Goal: Information Seeking & Learning: Check status

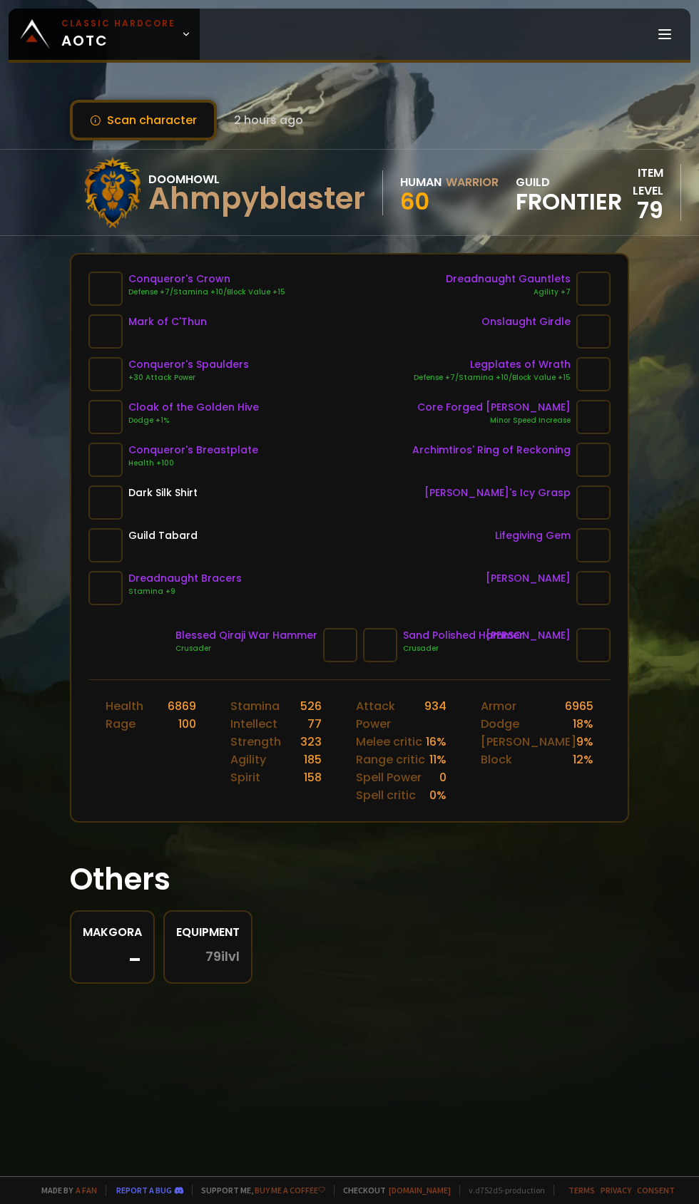
click at [185, 36] on icon at bounding box center [186, 34] width 10 height 10
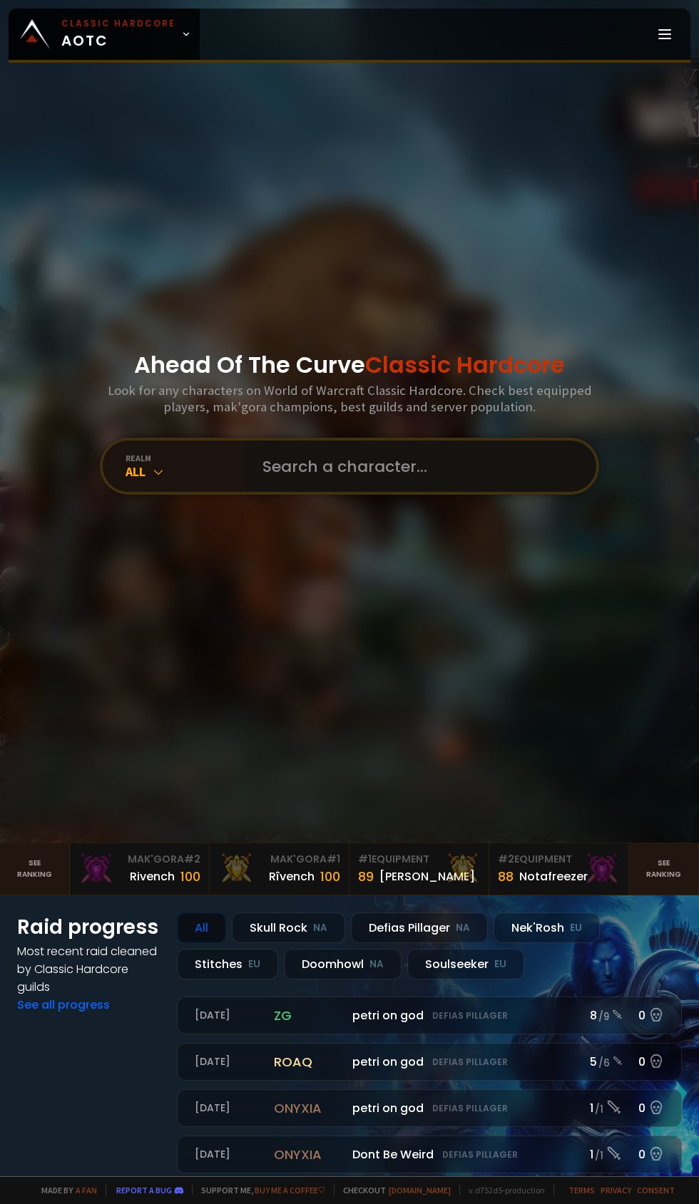
click at [349, 492] on input "text" at bounding box center [416, 466] width 325 height 51
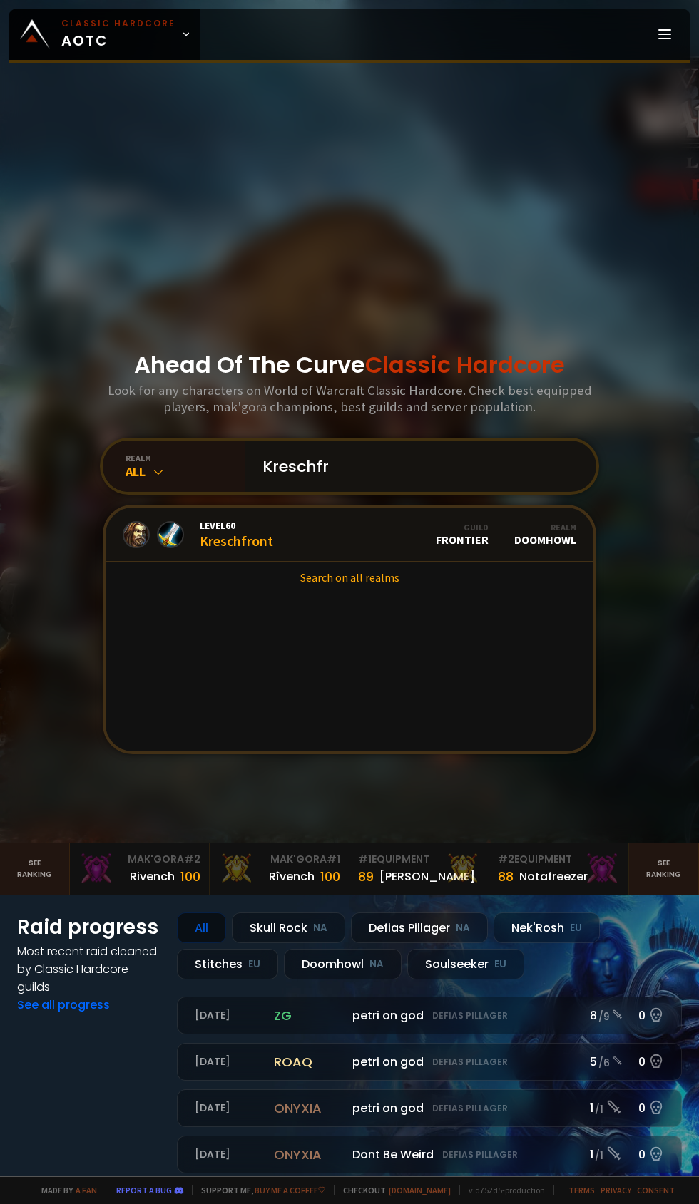
type input "Kreschfr"
click at [282, 562] on link "Level 60 Kreschfront Guild Frontier Realm Doomhowl" at bounding box center [350, 535] width 488 height 54
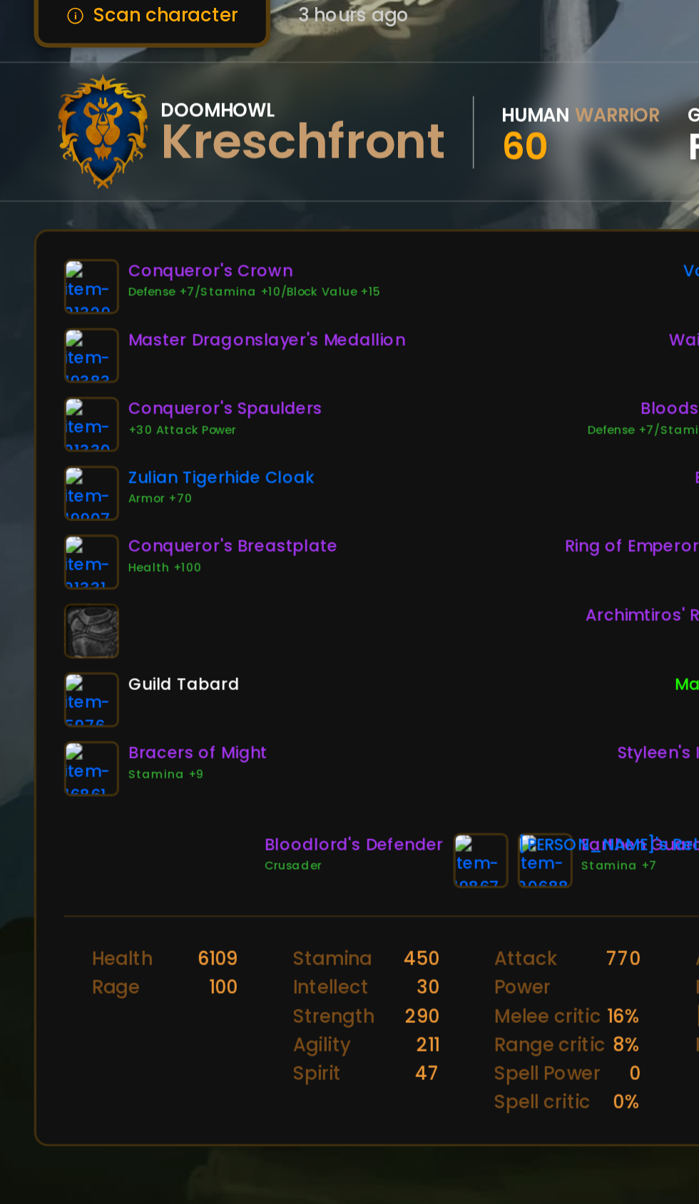
click at [107, 287] on img at bounding box center [105, 289] width 34 height 34
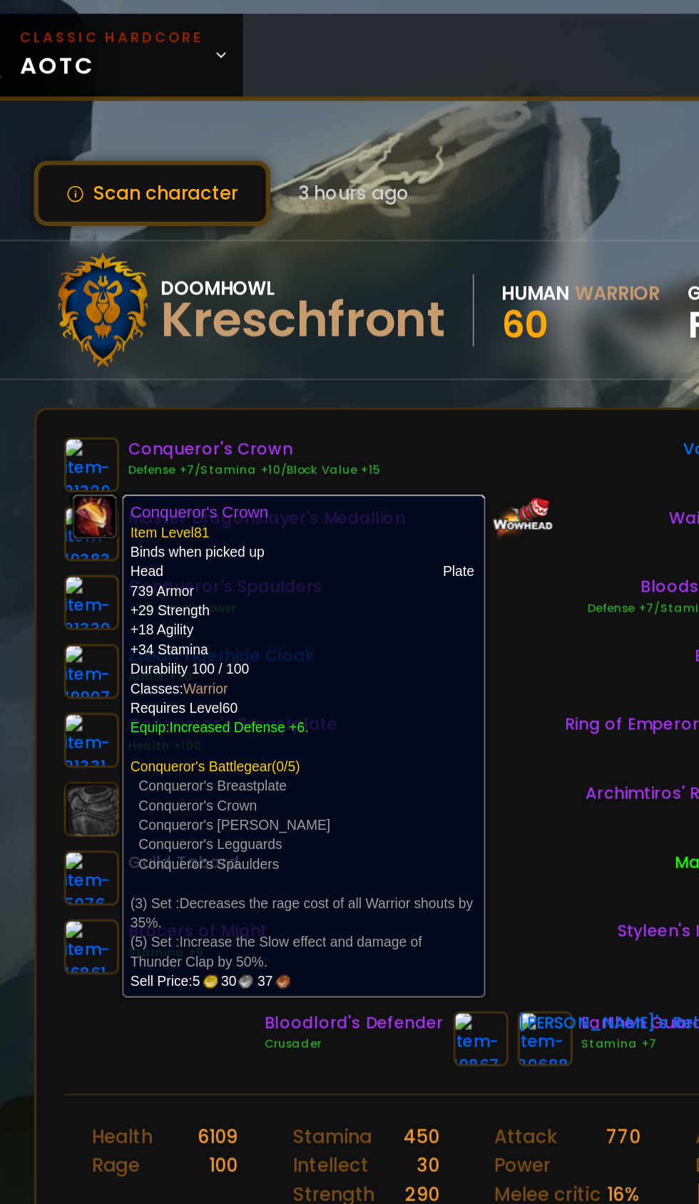
click at [408, 441] on div "Conqueror's Crown Defense +7/Stamina +10/Block Value +15 Master Dragonslayer's …" at bounding box center [349, 439] width 522 height 334
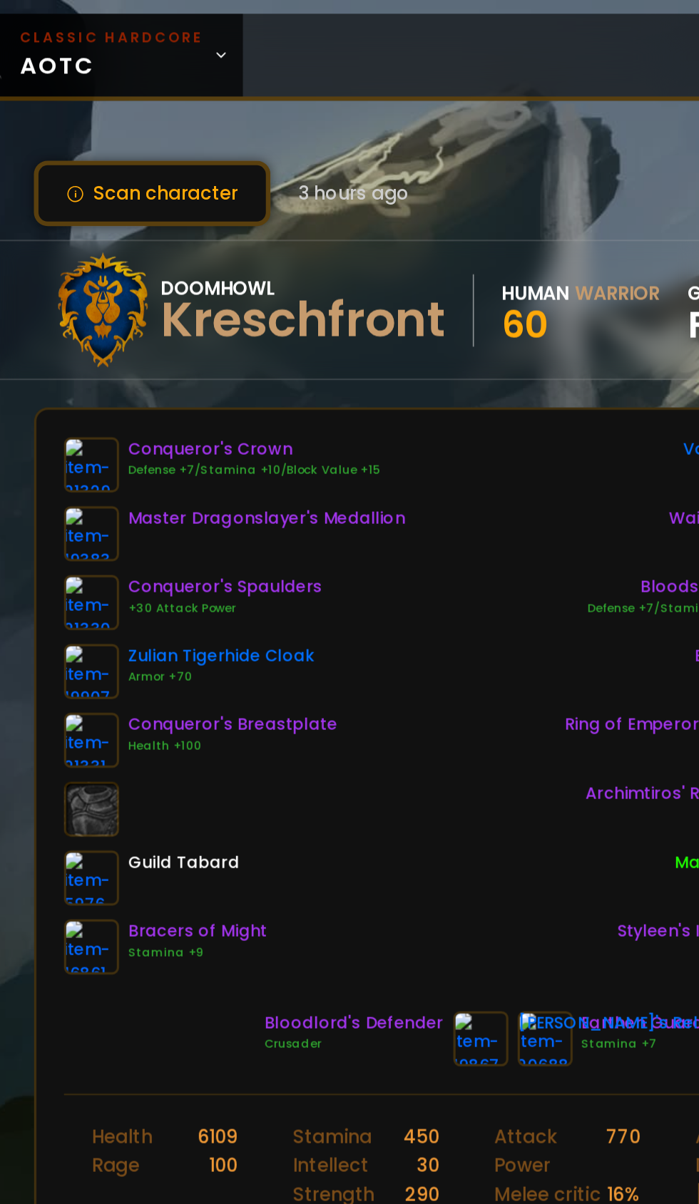
click at [185, 34] on icon at bounding box center [186, 34] width 10 height 10
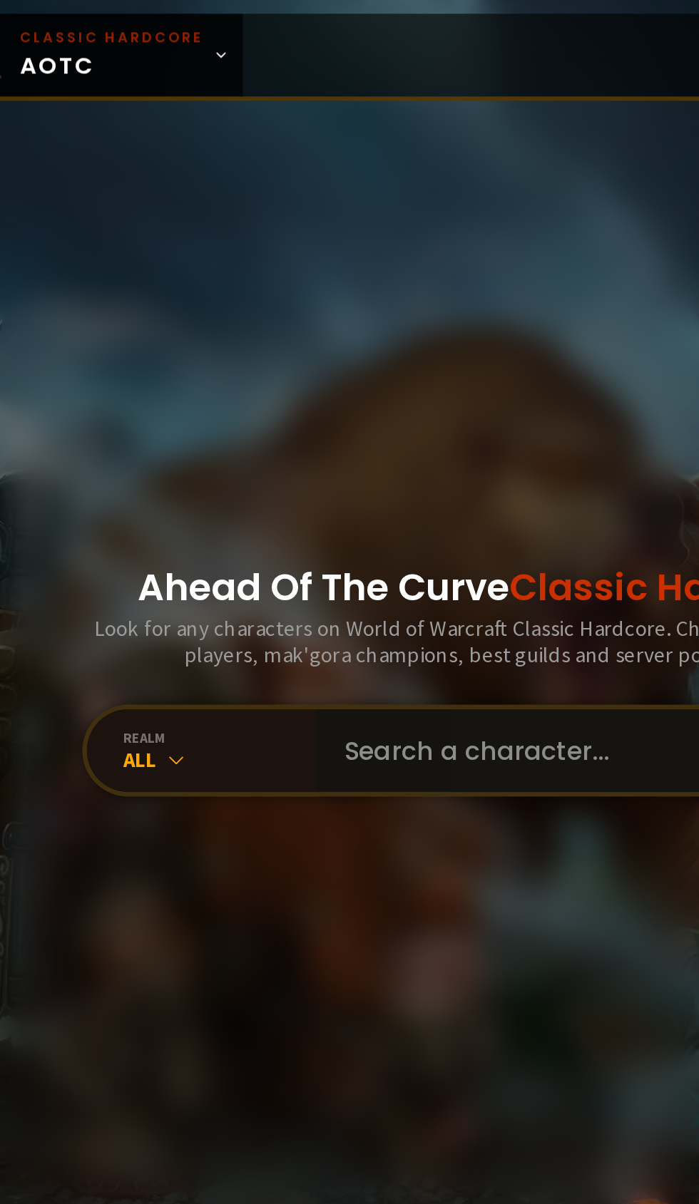
click at [337, 492] on input "text" at bounding box center [416, 466] width 325 height 51
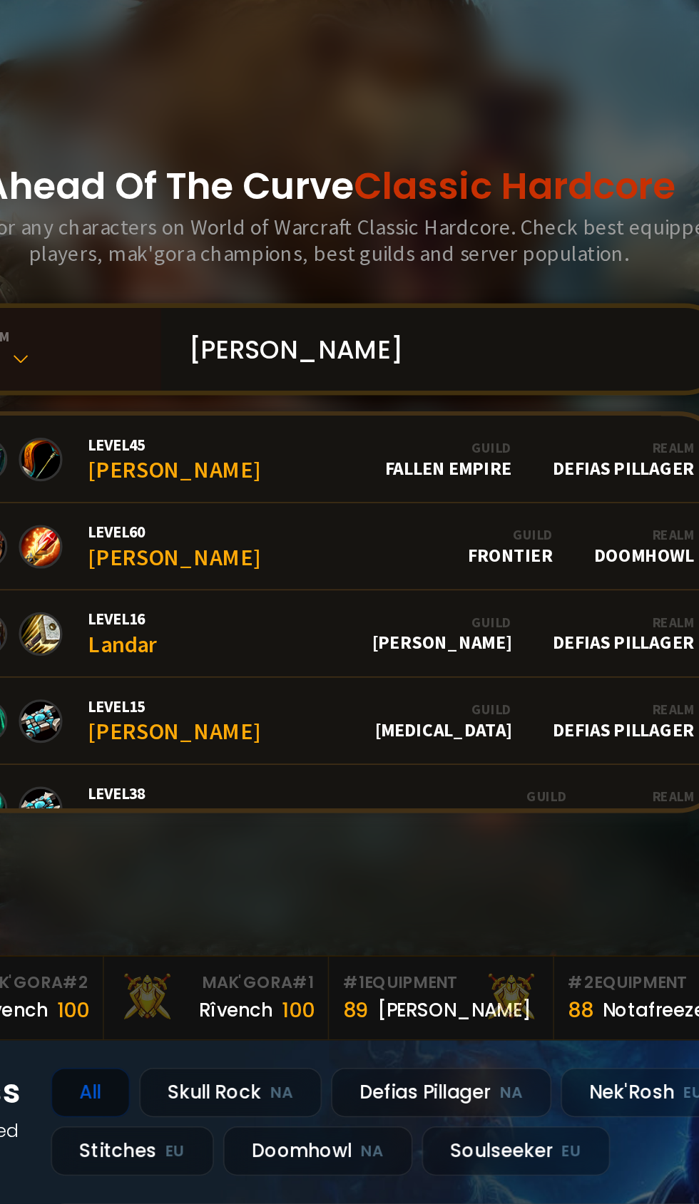
type input "[PERSON_NAME]"
click at [352, 616] on link "Level 60 [PERSON_NAME] Guild Frontier Realm Doomhowl" at bounding box center [350, 589] width 488 height 54
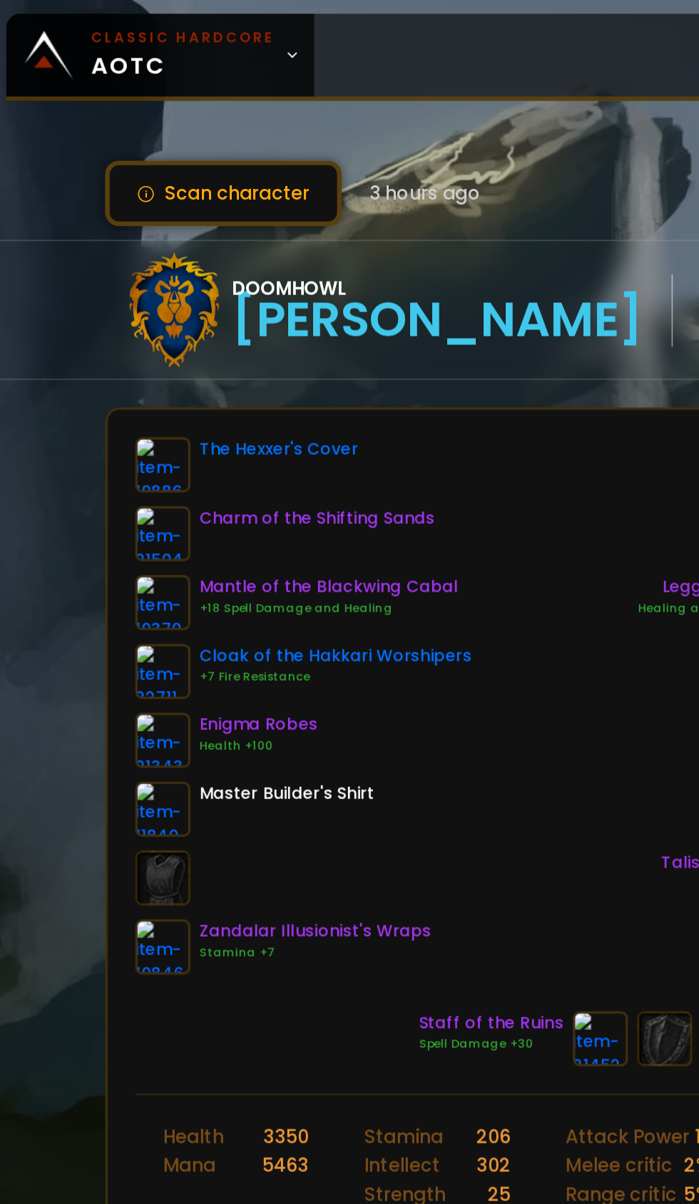
click at [181, 34] on icon at bounding box center [186, 34] width 10 height 10
